Goal: Task Accomplishment & Management: Manage account settings

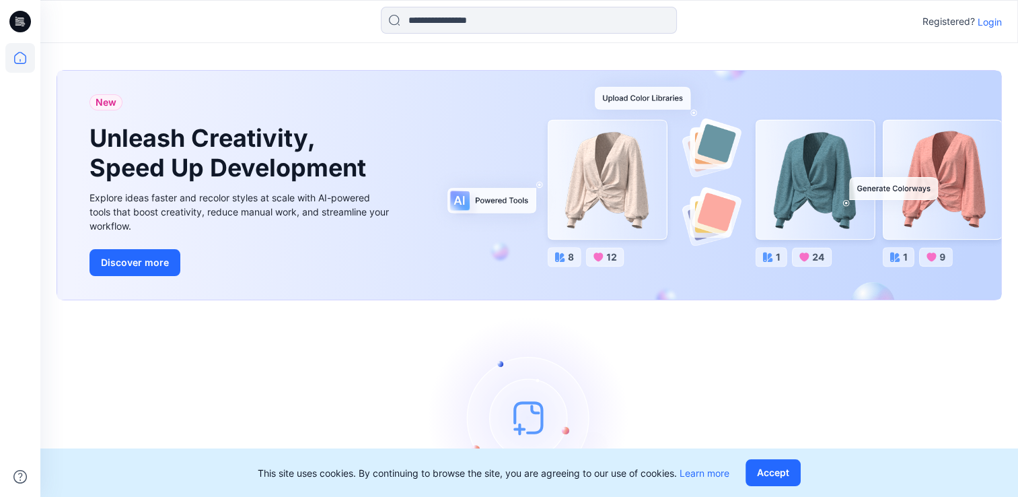
click at [984, 20] on p "Login" at bounding box center [990, 22] width 24 height 14
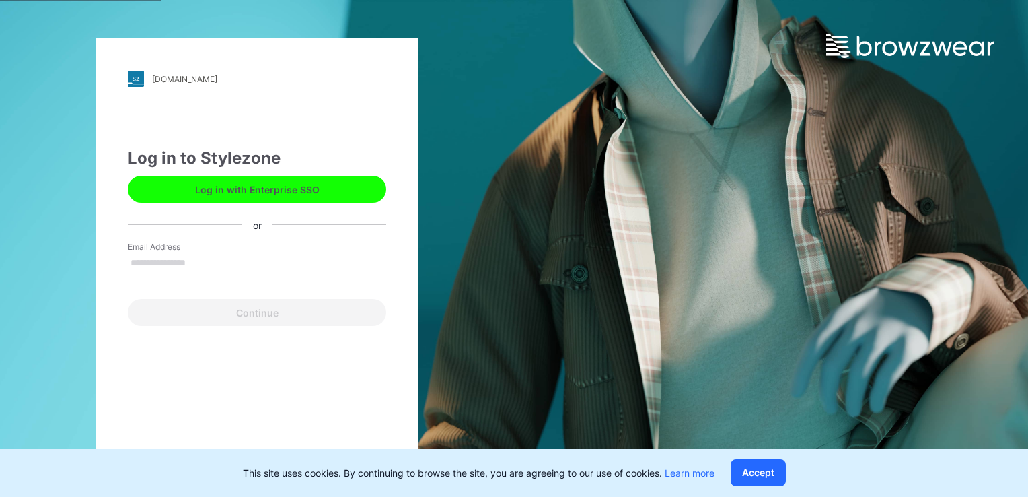
click at [165, 258] on input "Email Address" at bounding box center [257, 263] width 258 height 20
type input "**********"
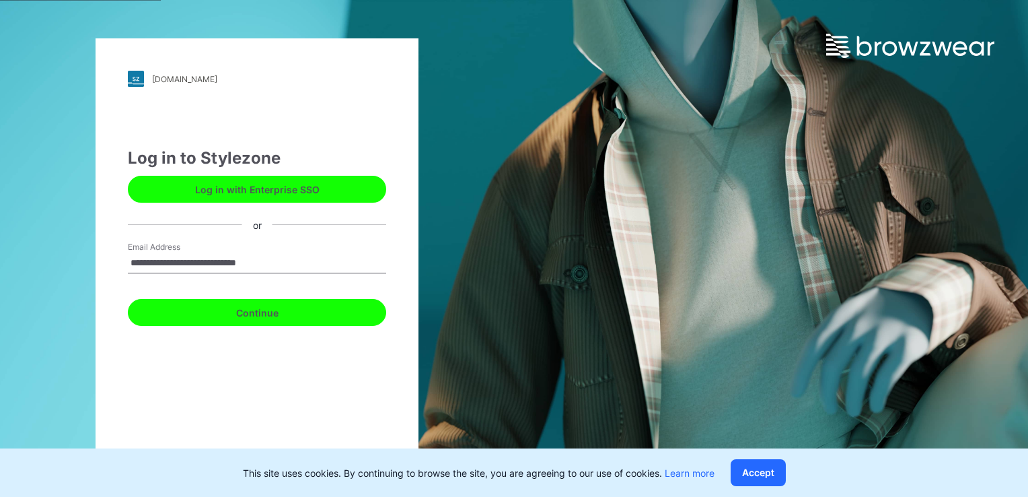
click at [256, 308] on button "Continue" at bounding box center [257, 312] width 258 height 27
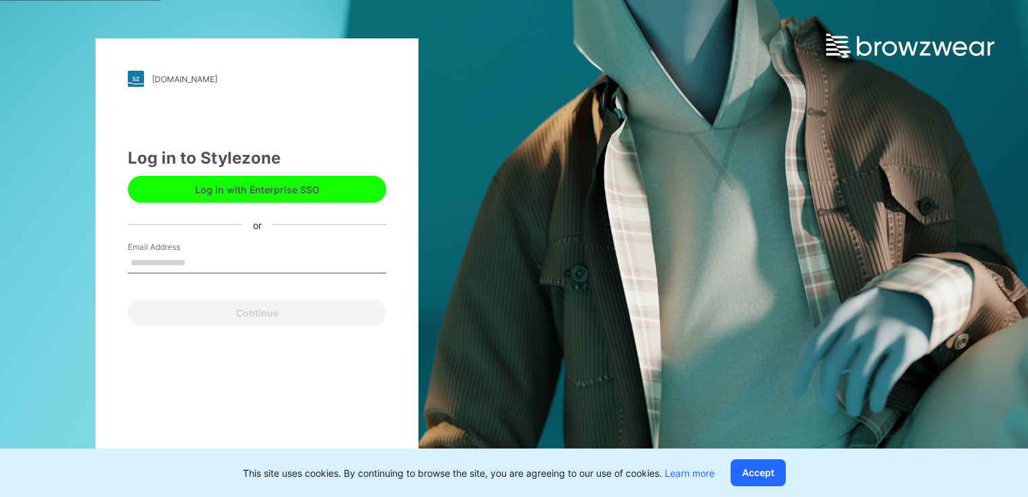
click at [186, 262] on input "Email Address" at bounding box center [257, 263] width 258 height 20
type input "**********"
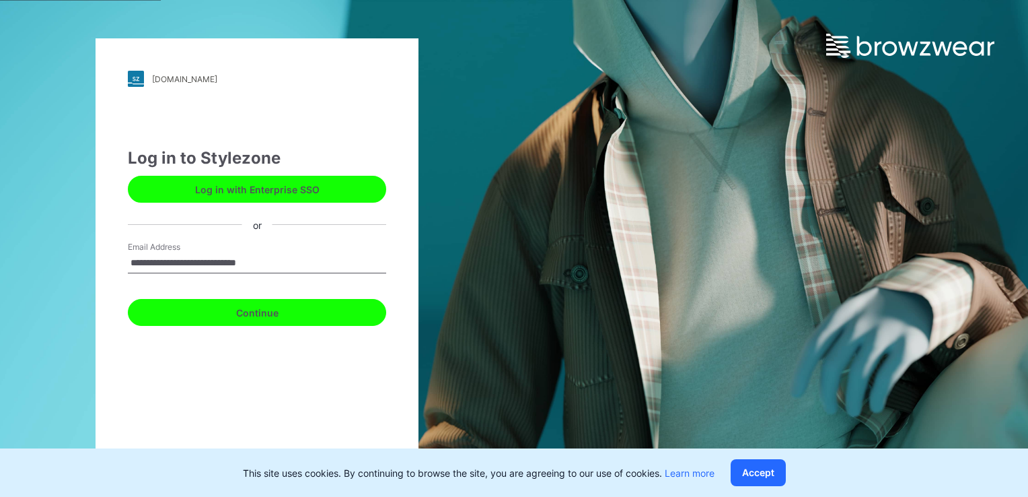
click at [257, 317] on button "Continue" at bounding box center [257, 312] width 258 height 27
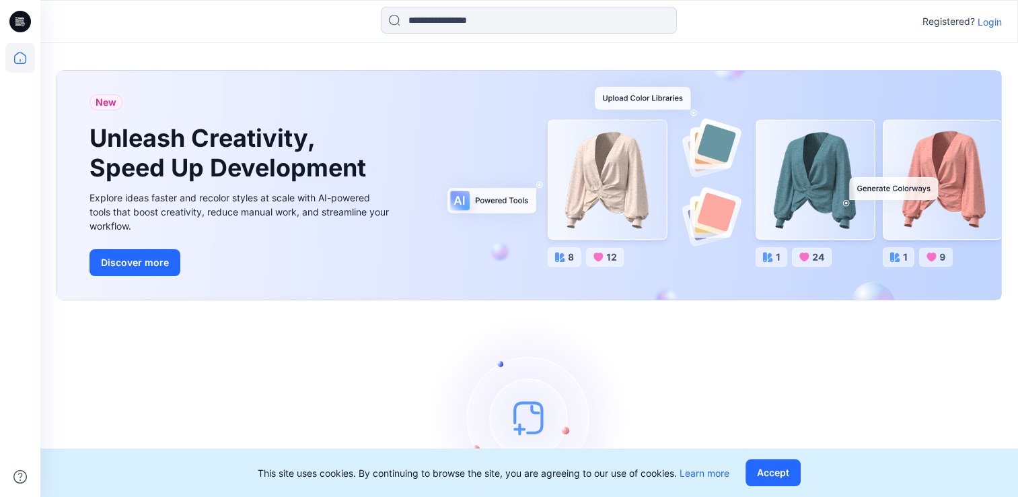
click at [987, 17] on p "Login" at bounding box center [990, 22] width 24 height 14
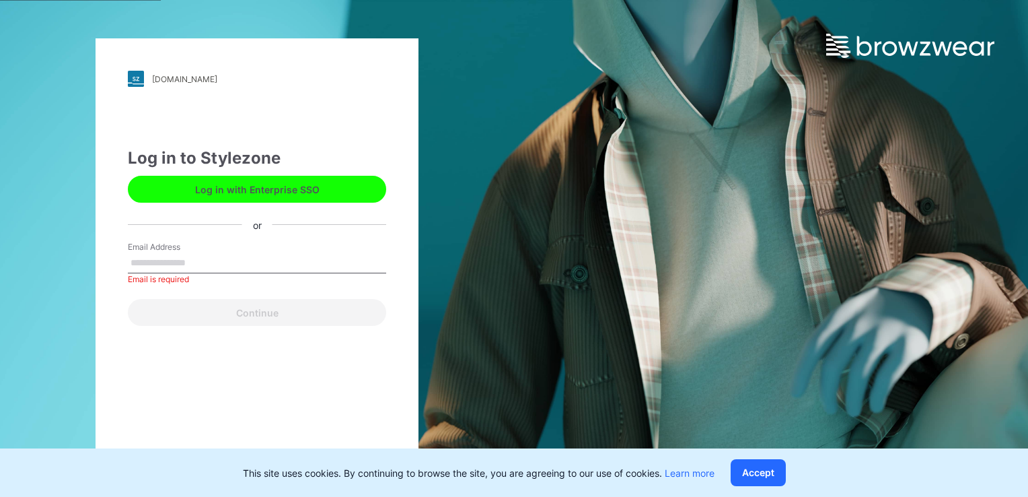
click at [297, 252] on div "Email Address Email is required" at bounding box center [257, 261] width 258 height 40
click at [231, 270] on input "Email Address" at bounding box center [257, 263] width 258 height 20
type input "**********"
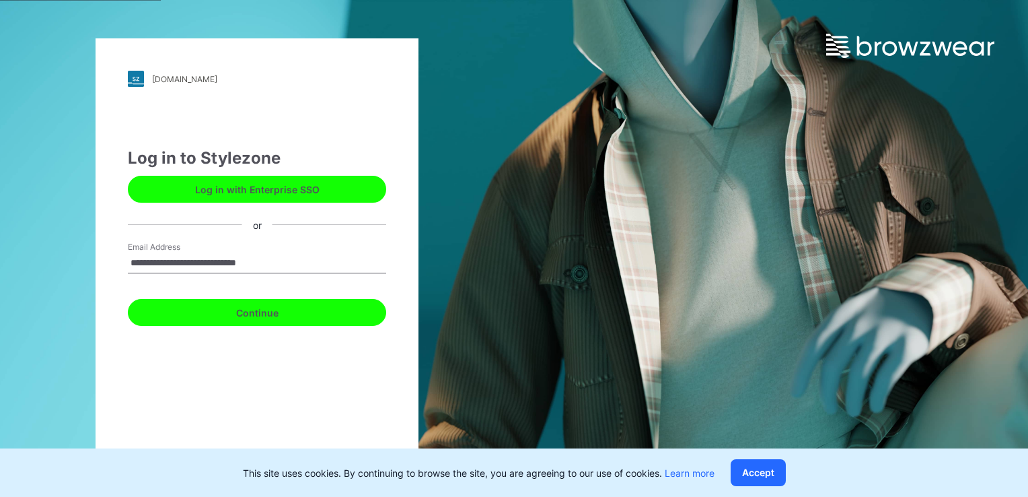
click at [251, 308] on button "Continue" at bounding box center [257, 312] width 258 height 27
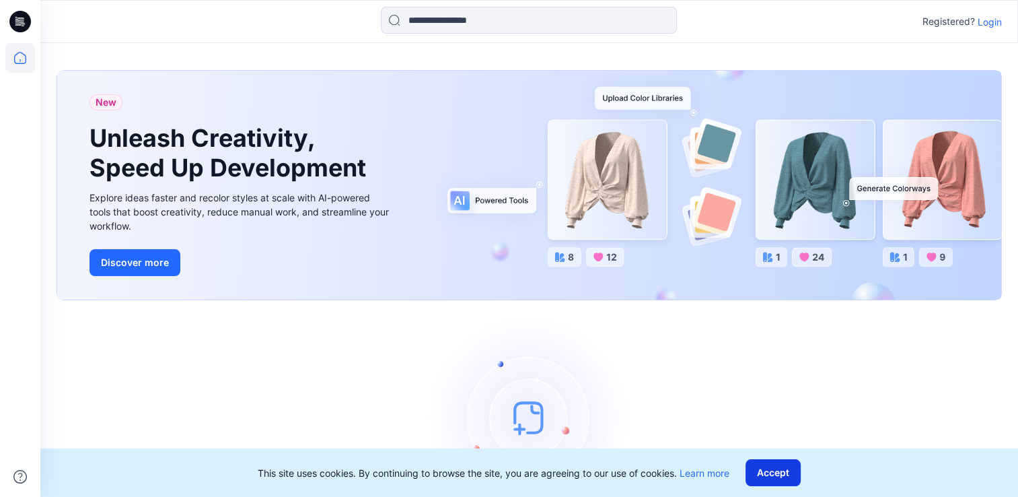
click at [791, 475] on button "Accept" at bounding box center [773, 472] width 55 height 27
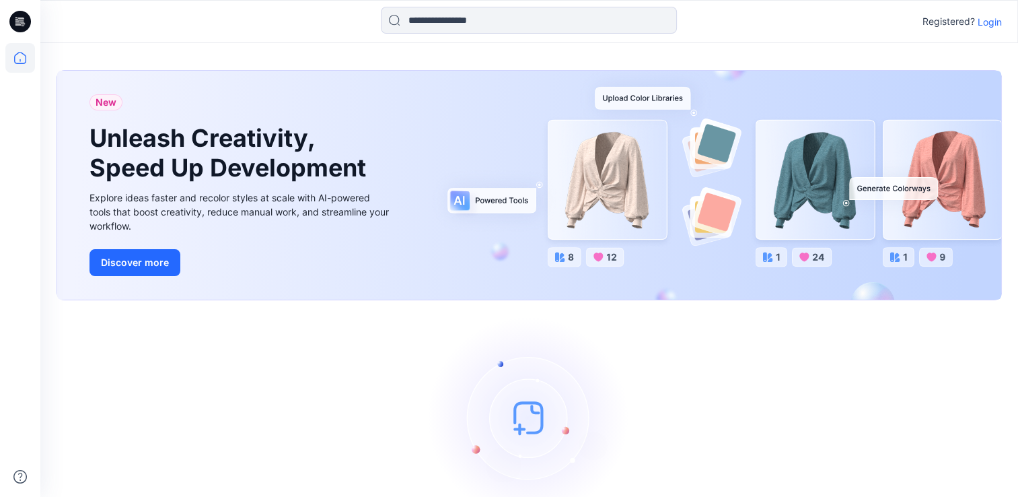
click at [991, 20] on p "Login" at bounding box center [990, 22] width 24 height 14
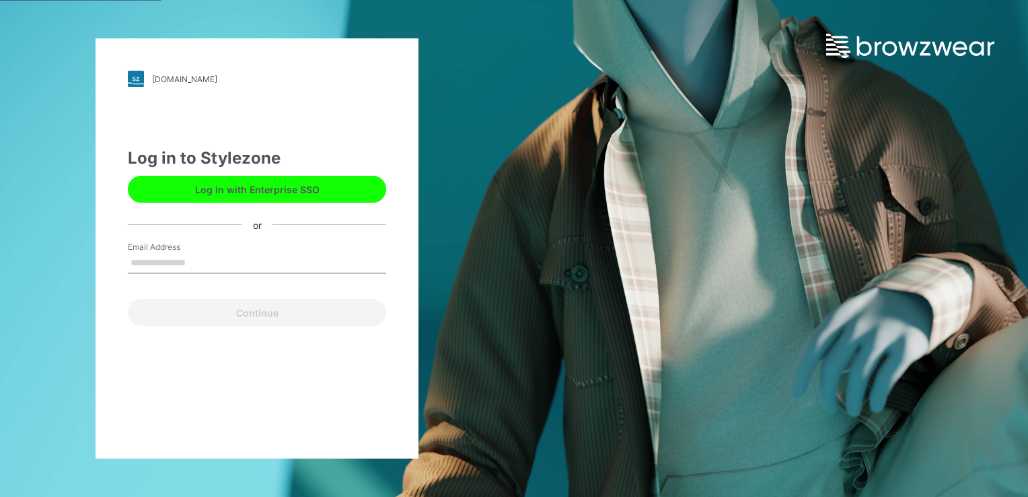
click at [285, 254] on input "Email Address" at bounding box center [257, 263] width 258 height 20
type input "**********"
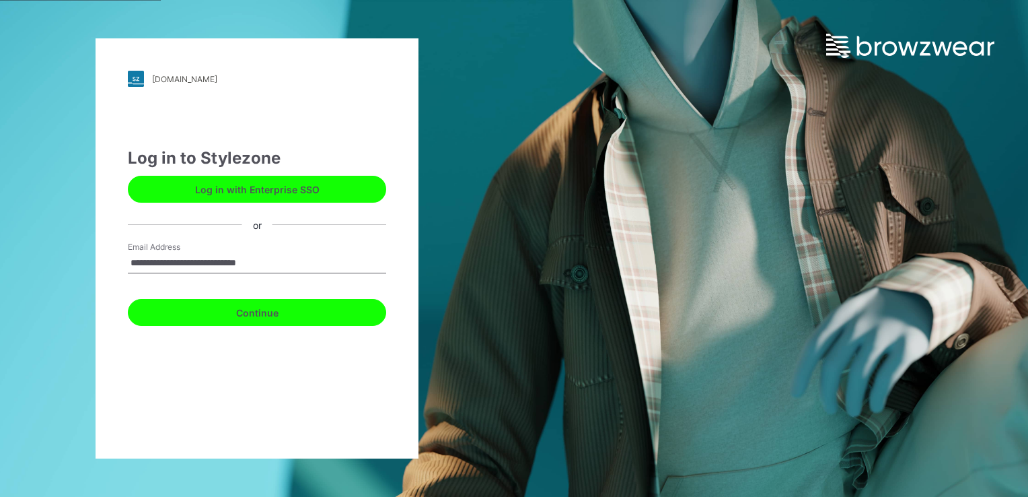
click at [247, 311] on button "Continue" at bounding box center [257, 312] width 258 height 27
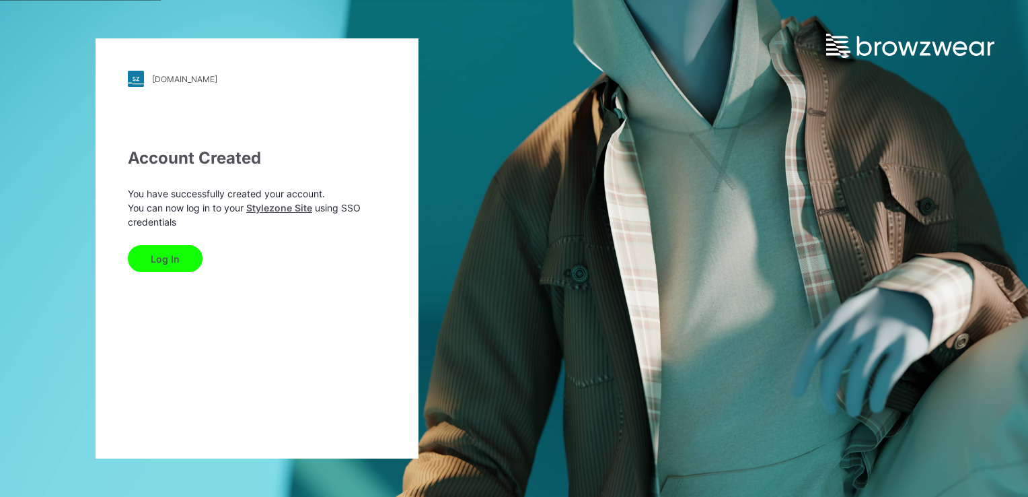
click at [162, 262] on button "Log In" at bounding box center [165, 258] width 75 height 27
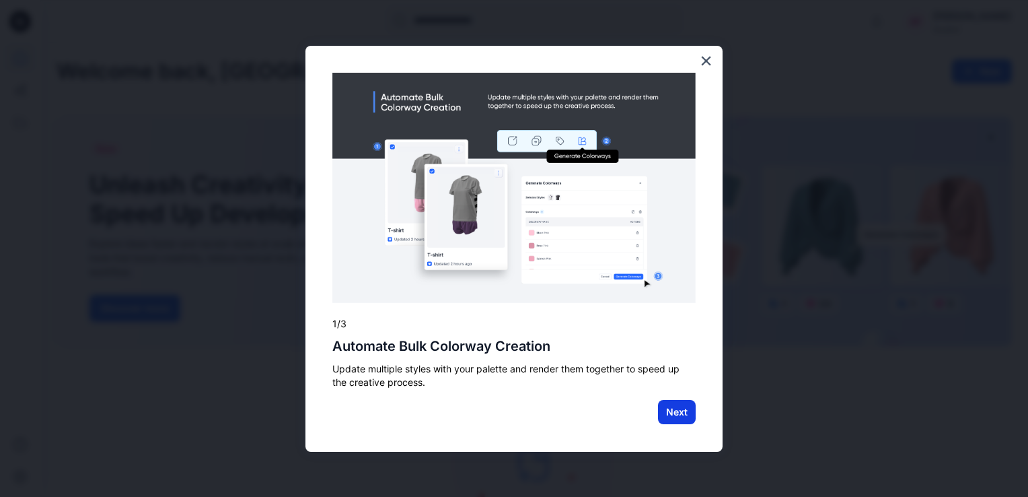
click at [689, 416] on button "Next" at bounding box center [677, 412] width 38 height 24
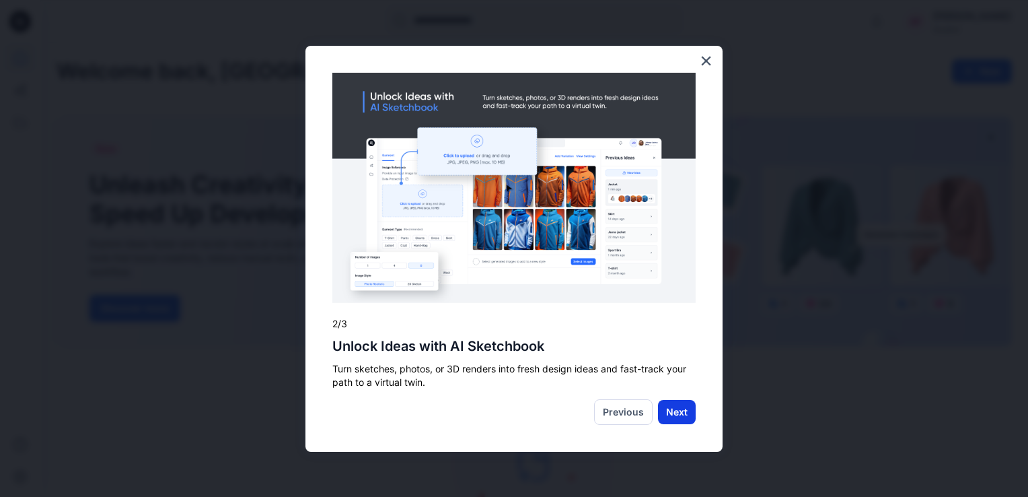
click at [670, 413] on button "Next" at bounding box center [677, 412] width 38 height 24
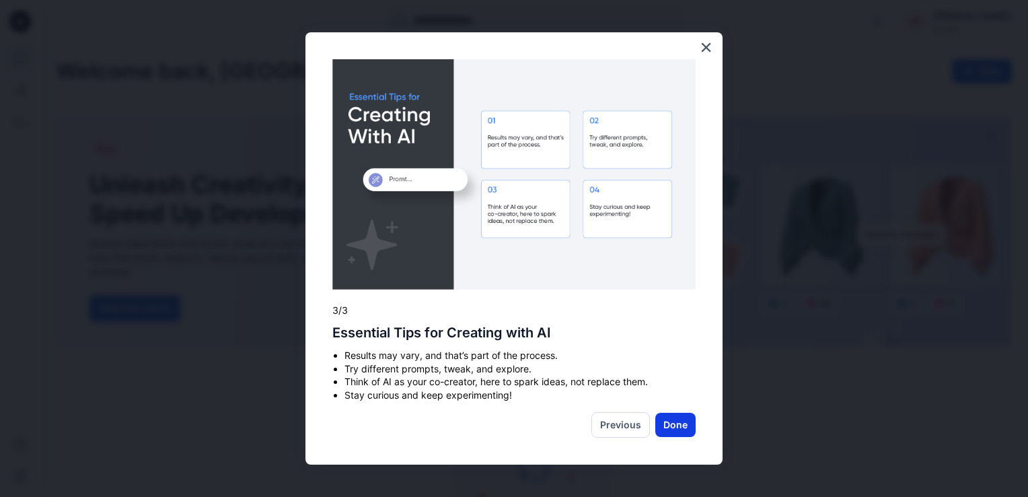
click at [673, 428] on button "Done" at bounding box center [676, 425] width 40 height 24
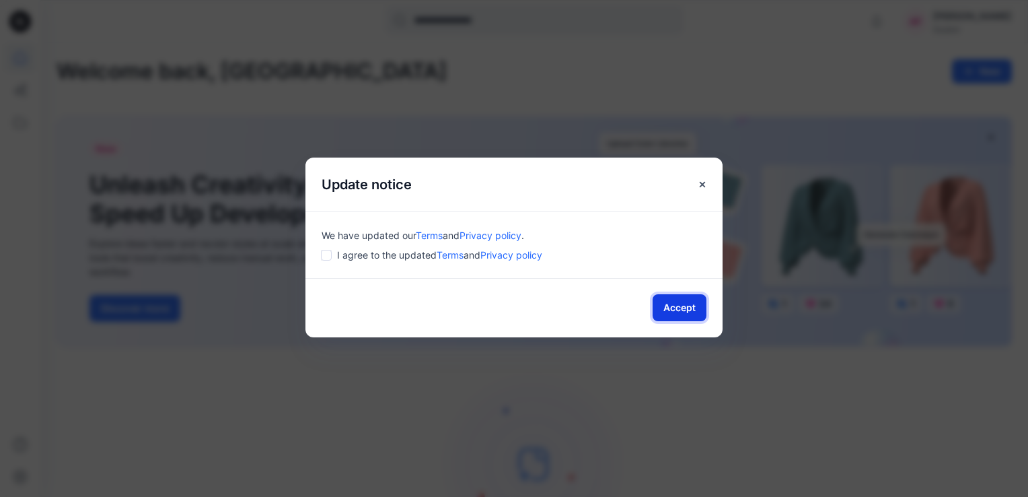
click at [674, 304] on button "Accept" at bounding box center [680, 307] width 54 height 27
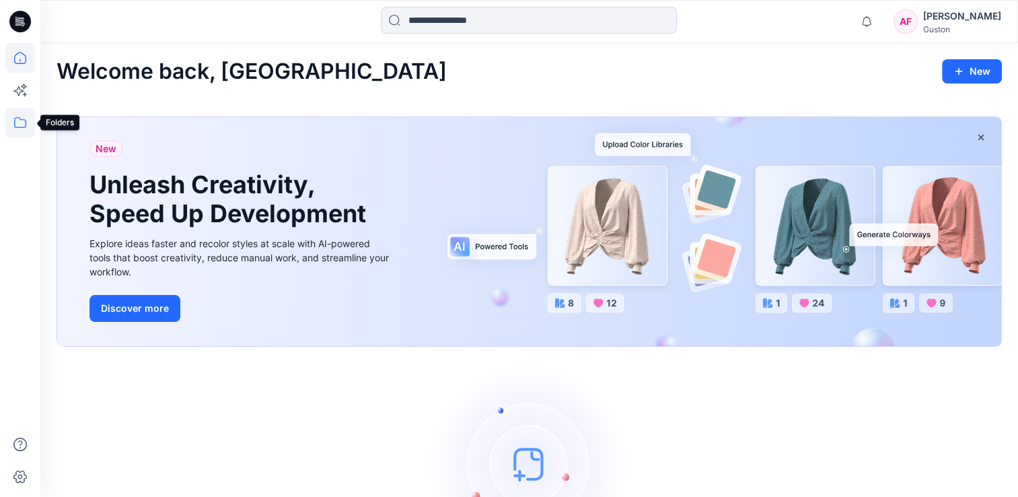
click at [15, 123] on icon at bounding box center [20, 122] width 12 height 11
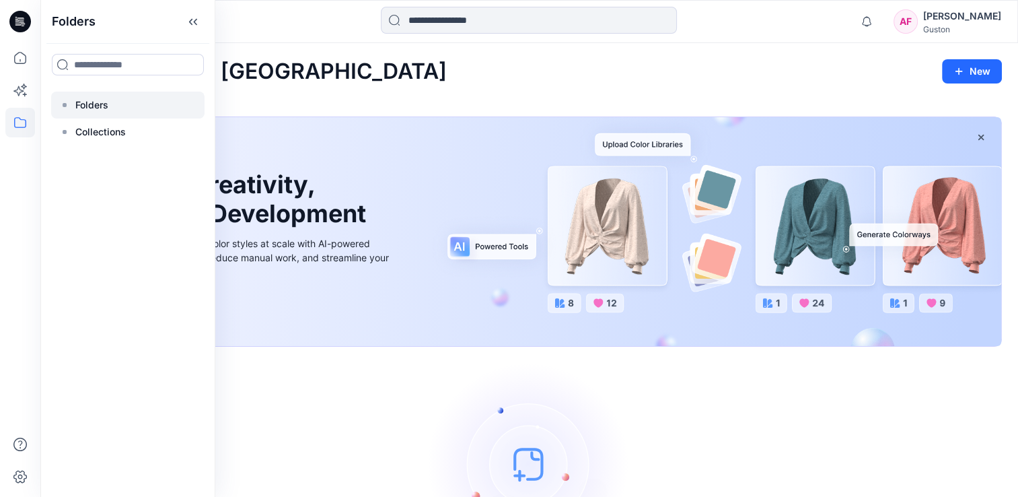
click at [103, 105] on p "Folders" at bounding box center [91, 105] width 33 height 16
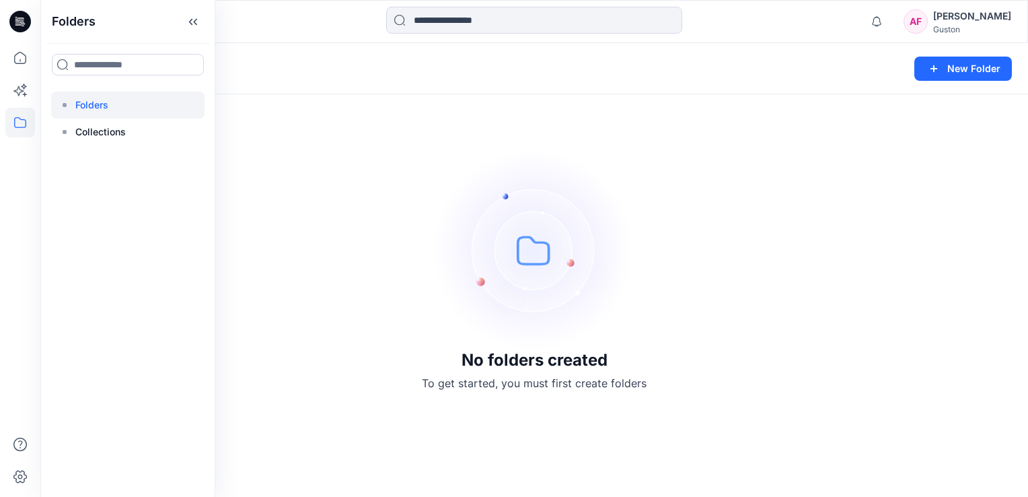
click at [103, 105] on p "Folders" at bounding box center [91, 105] width 33 height 16
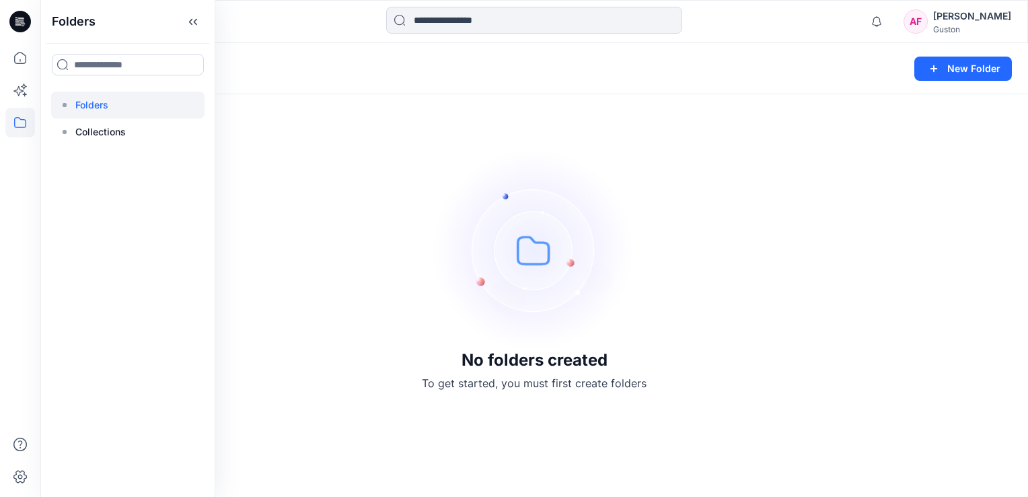
click at [103, 105] on p "Folders" at bounding box center [91, 105] width 33 height 16
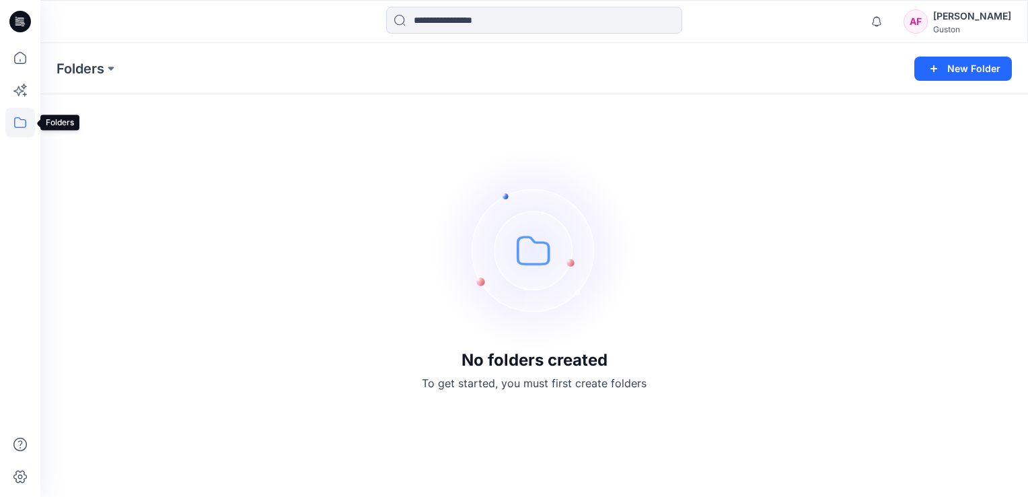
click at [17, 122] on icon at bounding box center [20, 123] width 30 height 30
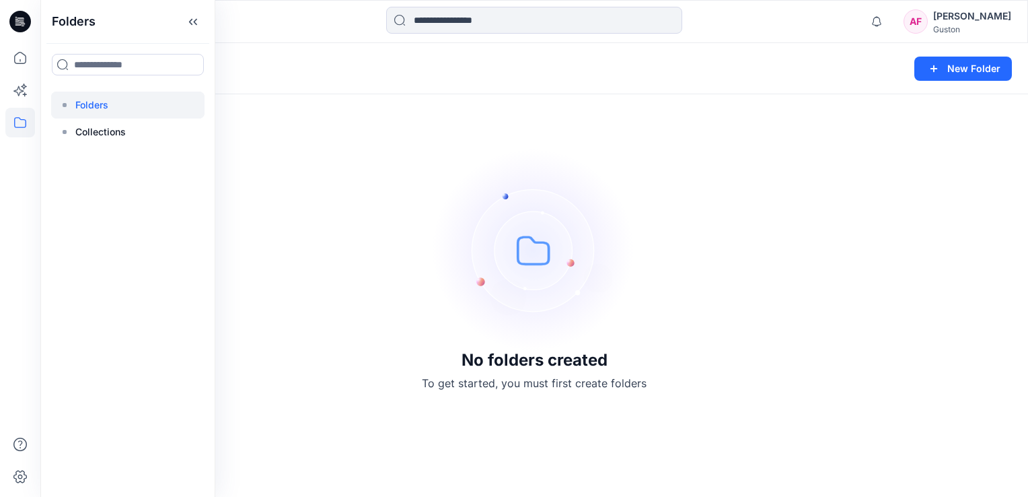
click at [96, 106] on p "Folders" at bounding box center [91, 105] width 33 height 16
click at [287, 179] on div "No folders created To get started, you must first create folders" at bounding box center [534, 270] width 988 height 454
